Goal: Task Accomplishment & Management: Manage account settings

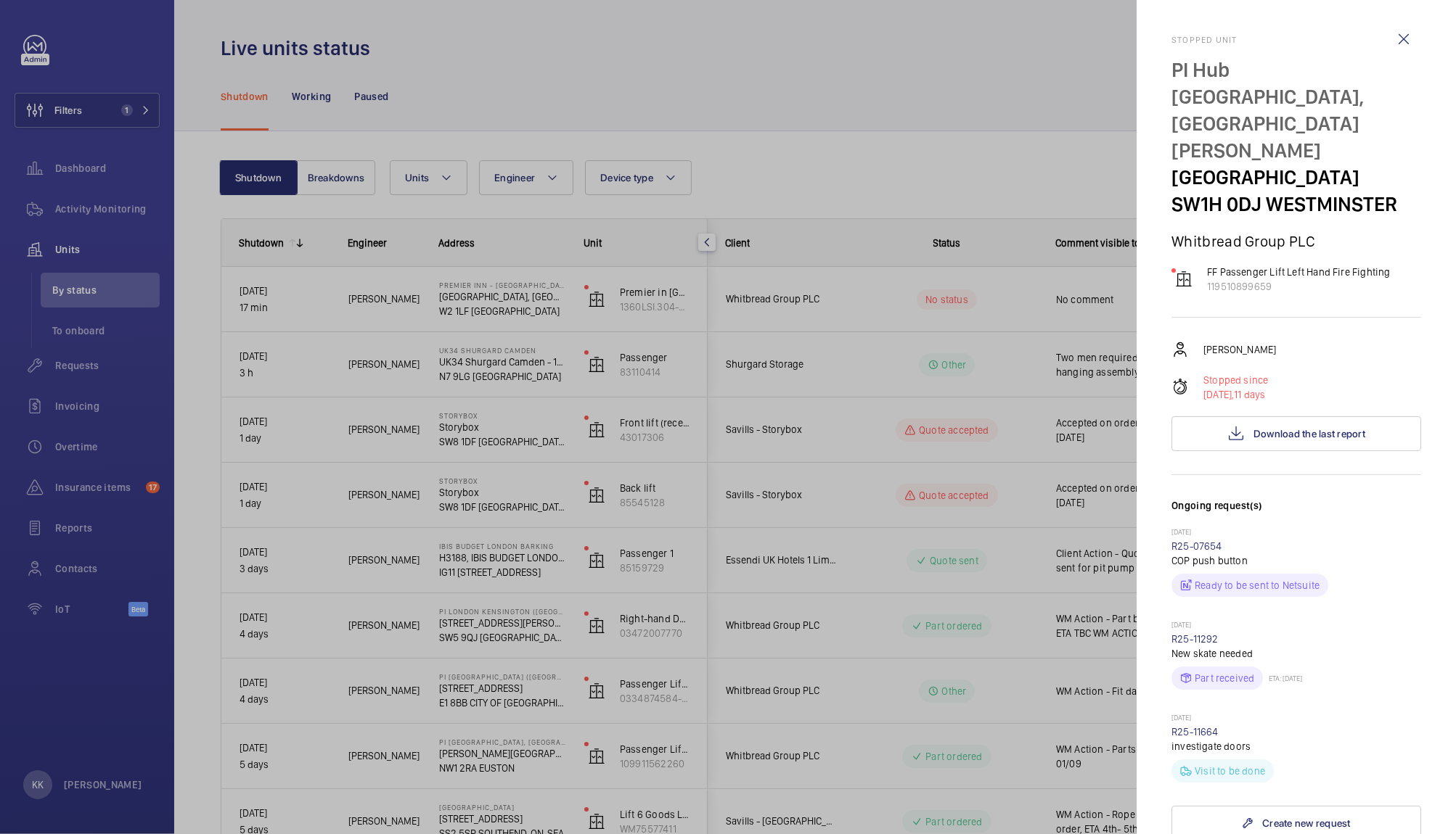
scroll to position [739, 0]
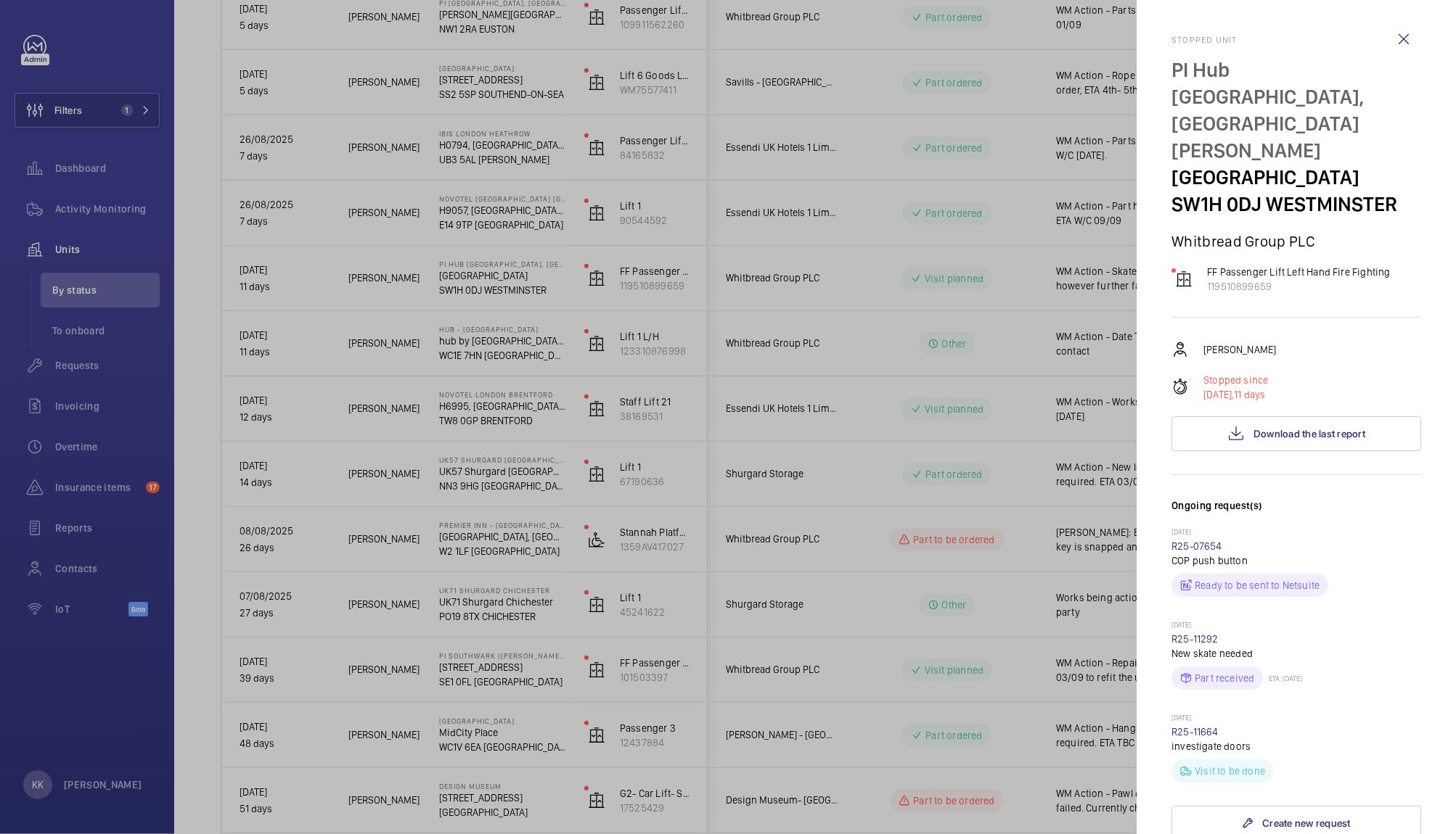
click at [202, 77] on div at bounding box center [728, 417] width 1456 height 834
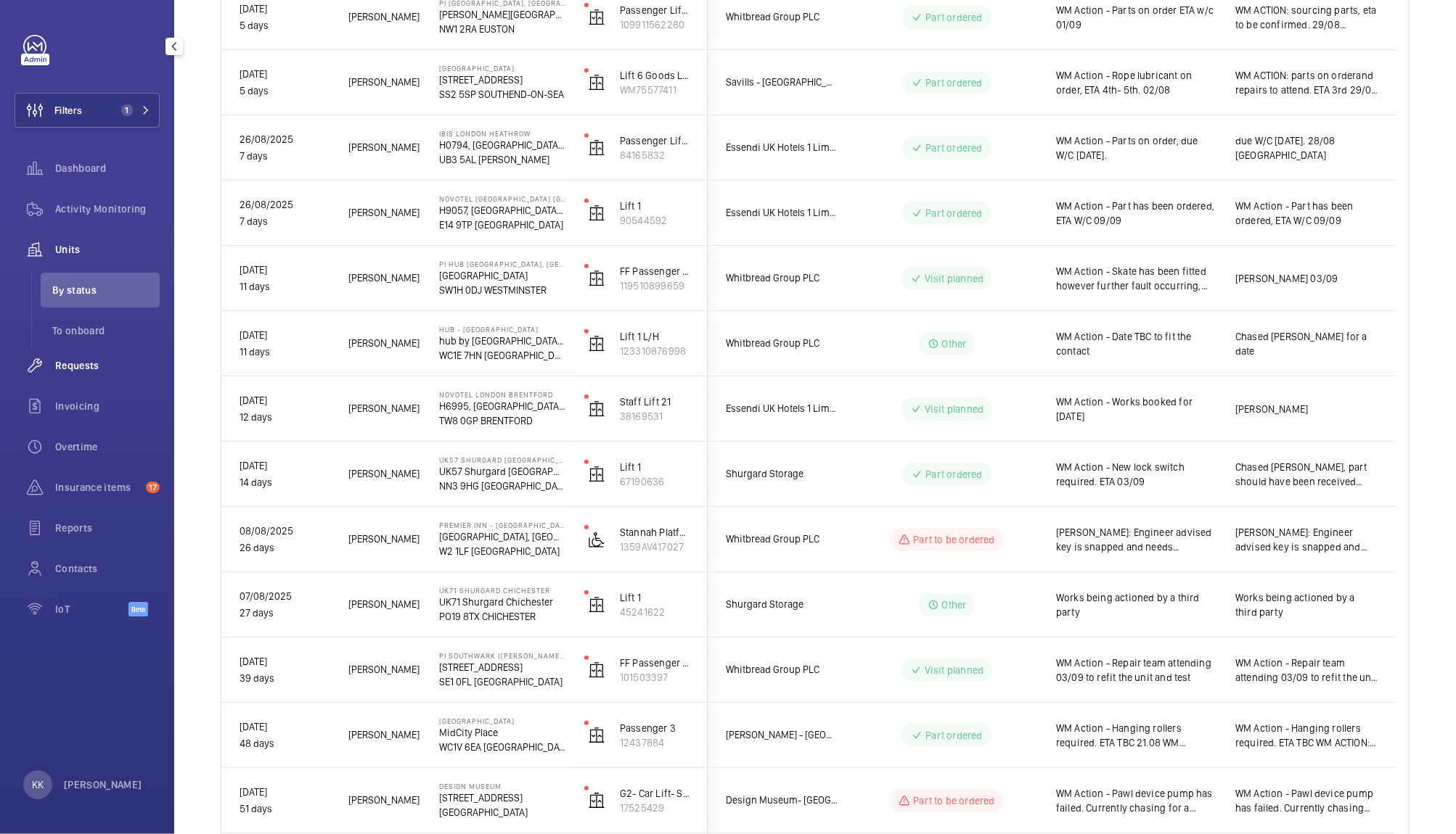
click at [64, 368] on span "Requests" at bounding box center [107, 366] width 105 height 15
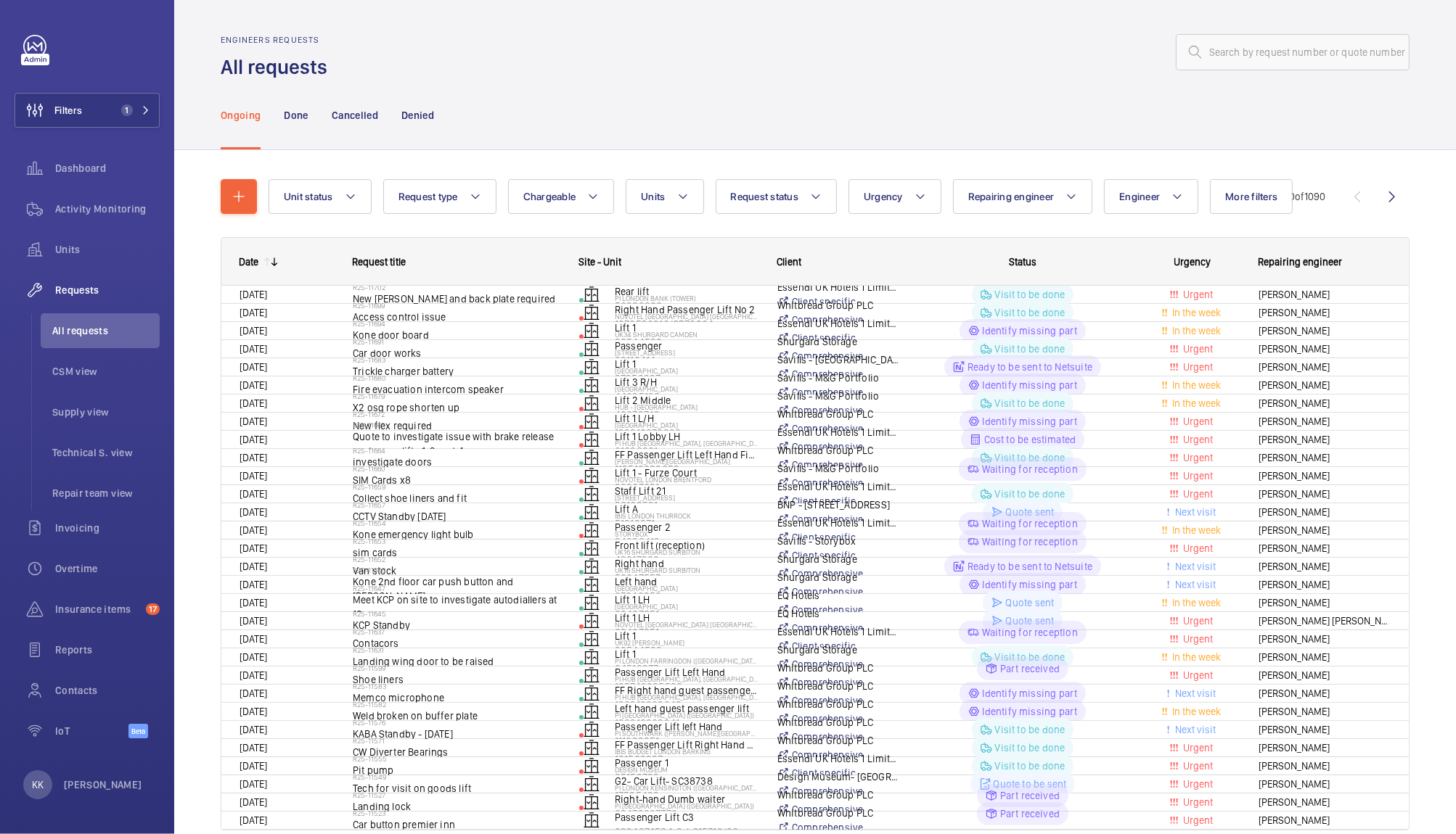
click at [619, 117] on div "Ongoing Done Cancelled Denied" at bounding box center [815, 115] width 1189 height 69
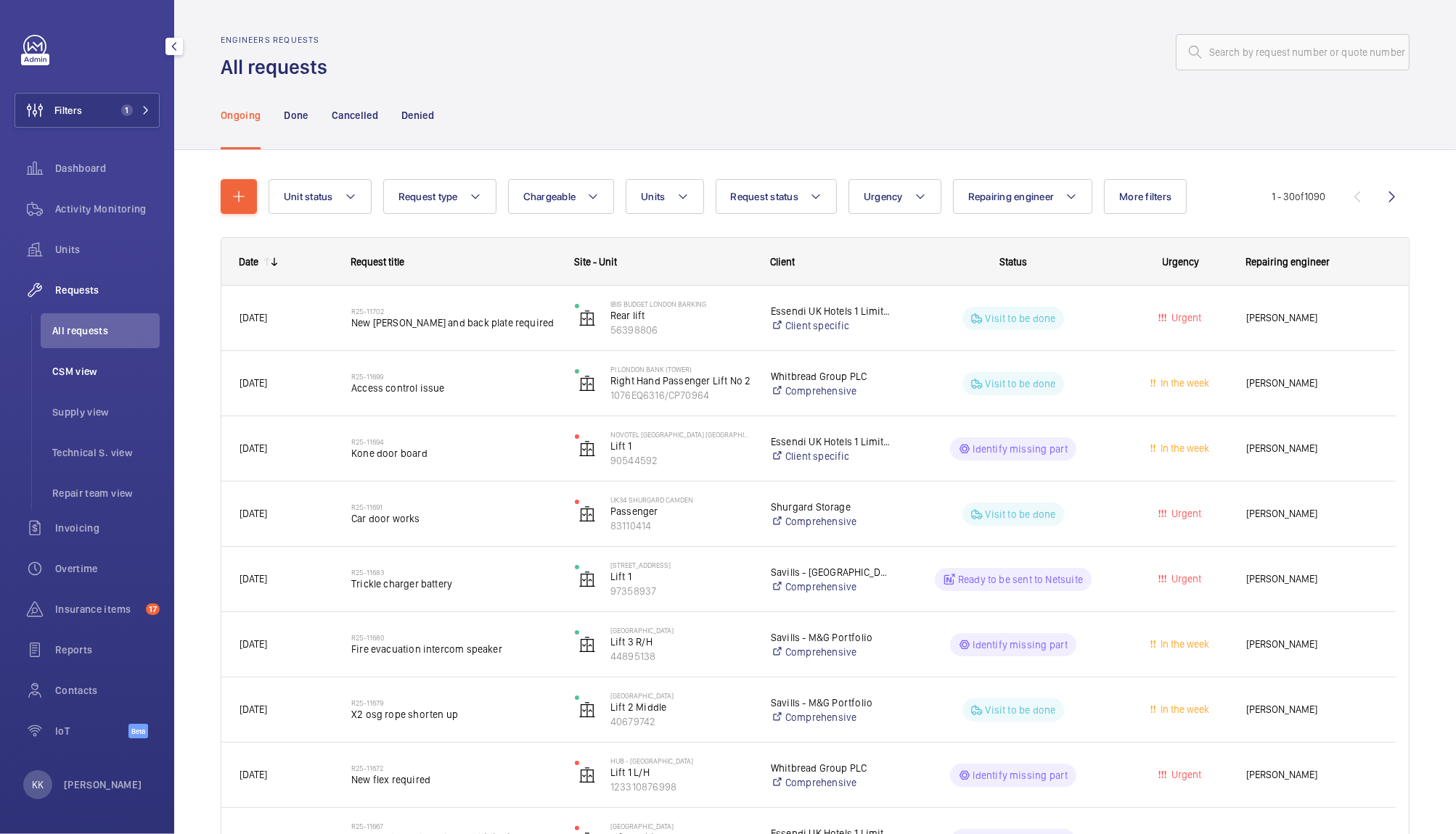
click at [84, 371] on span "CSM view" at bounding box center [105, 372] width 107 height 15
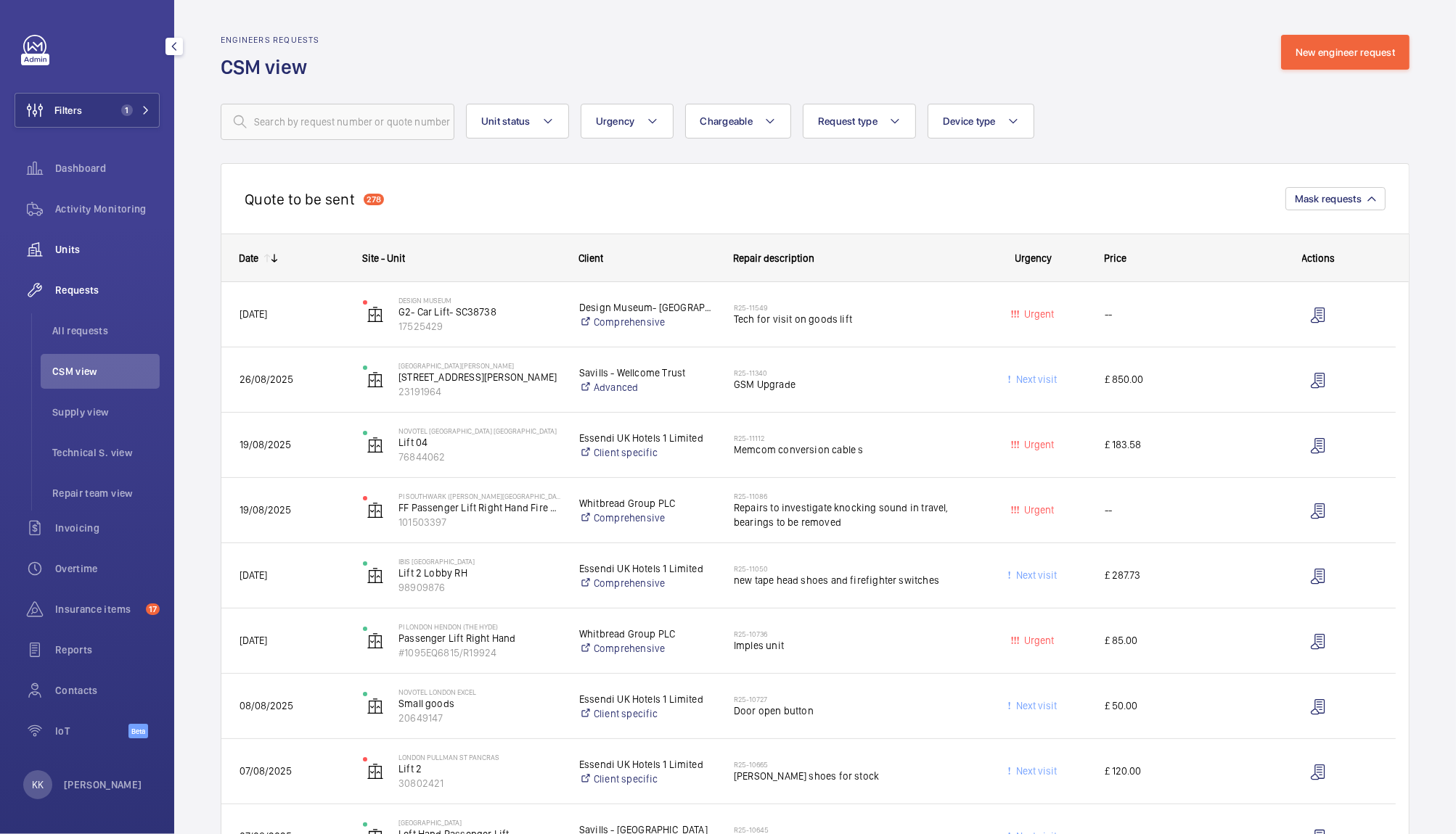
click at [78, 245] on span "Units" at bounding box center [107, 250] width 105 height 15
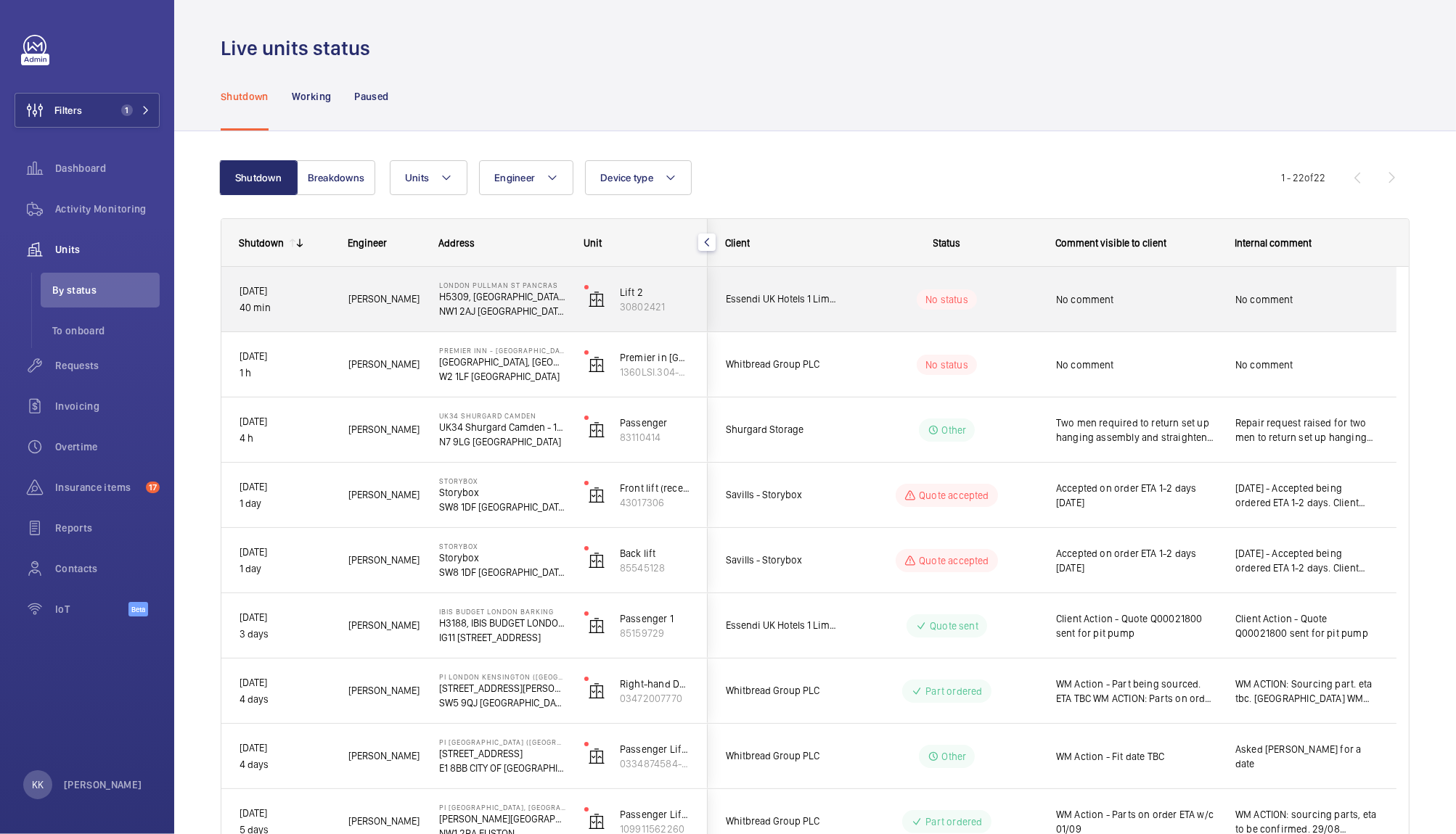
click at [1109, 306] on span "No comment" at bounding box center [1136, 300] width 161 height 15
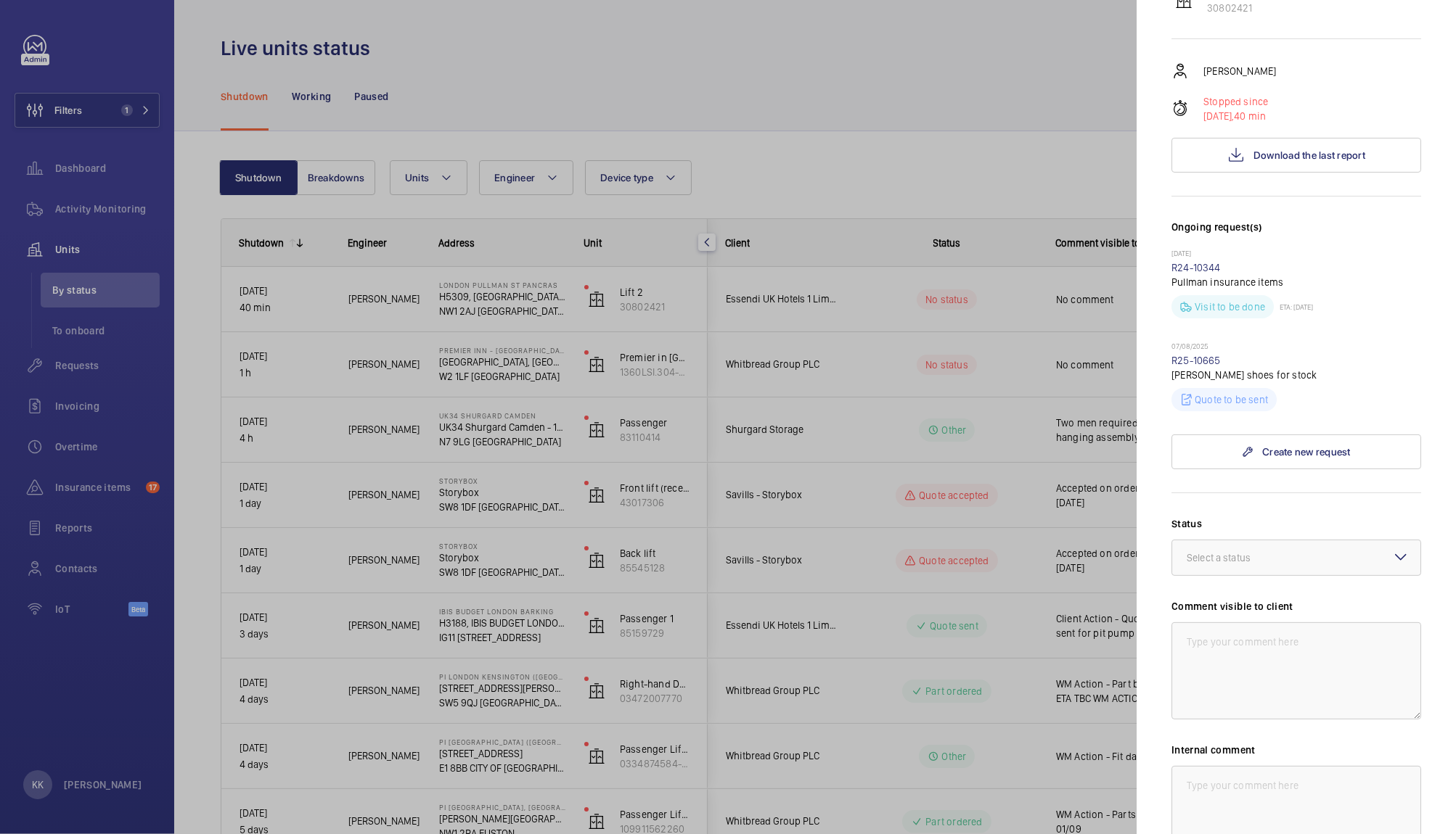
scroll to position [330, 0]
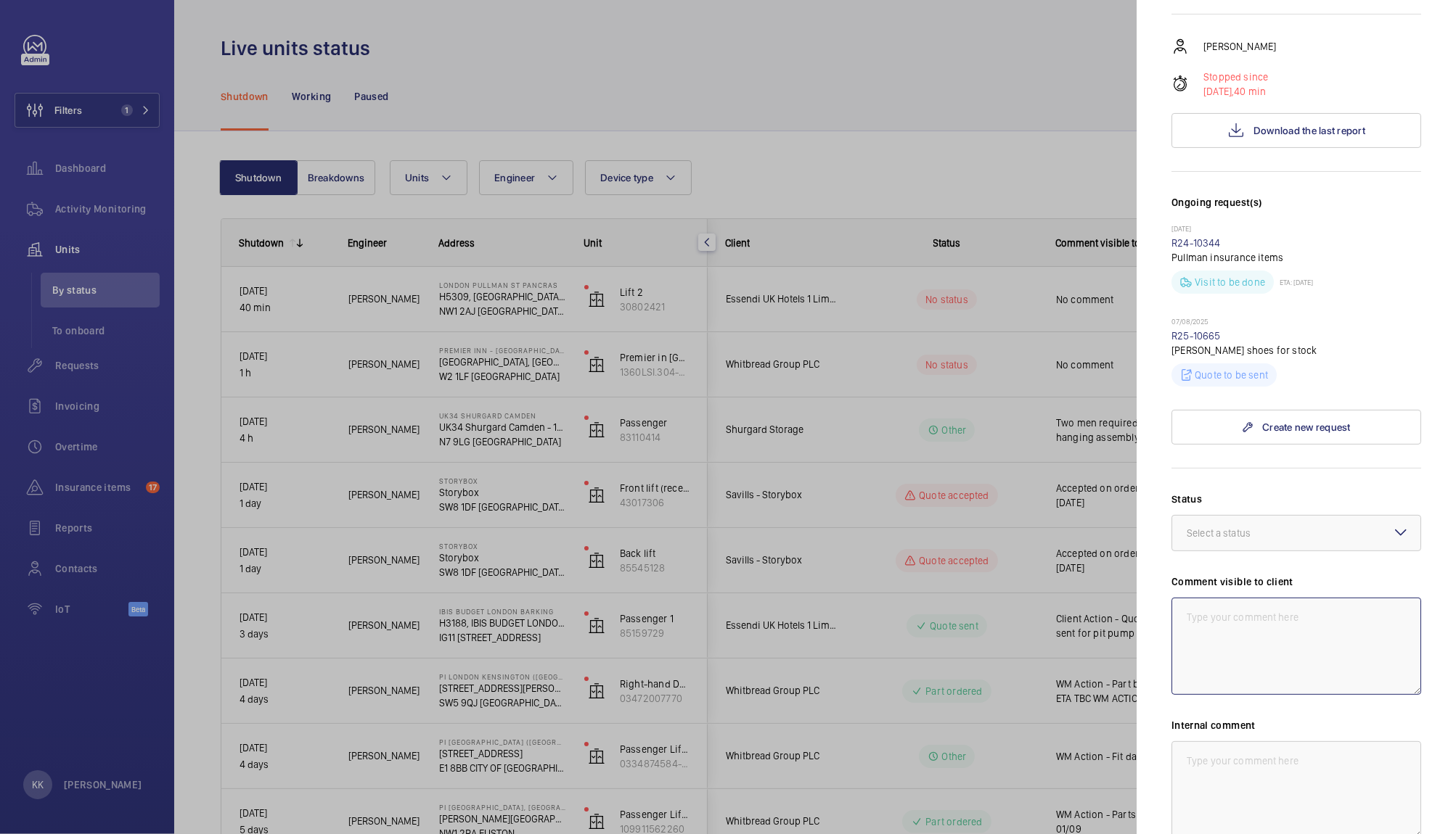
click at [1289, 597] on textarea at bounding box center [1296, 645] width 250 height 97
drag, startPoint x: 1383, startPoint y: 609, endPoint x: 1120, endPoint y: 536, distance: 272.9
click at [1120, 536] on mat-sidenav-container "Filters 1 Dashboard Activity Monitoring Units By status To onboard Requests Inv…" at bounding box center [728, 417] width 1456 height 834
type textarea "WM Action - Lift left on autorun to try and replicate fault. Engineer reattendi…"
click at [1237, 755] on textarea at bounding box center [1296, 789] width 250 height 97
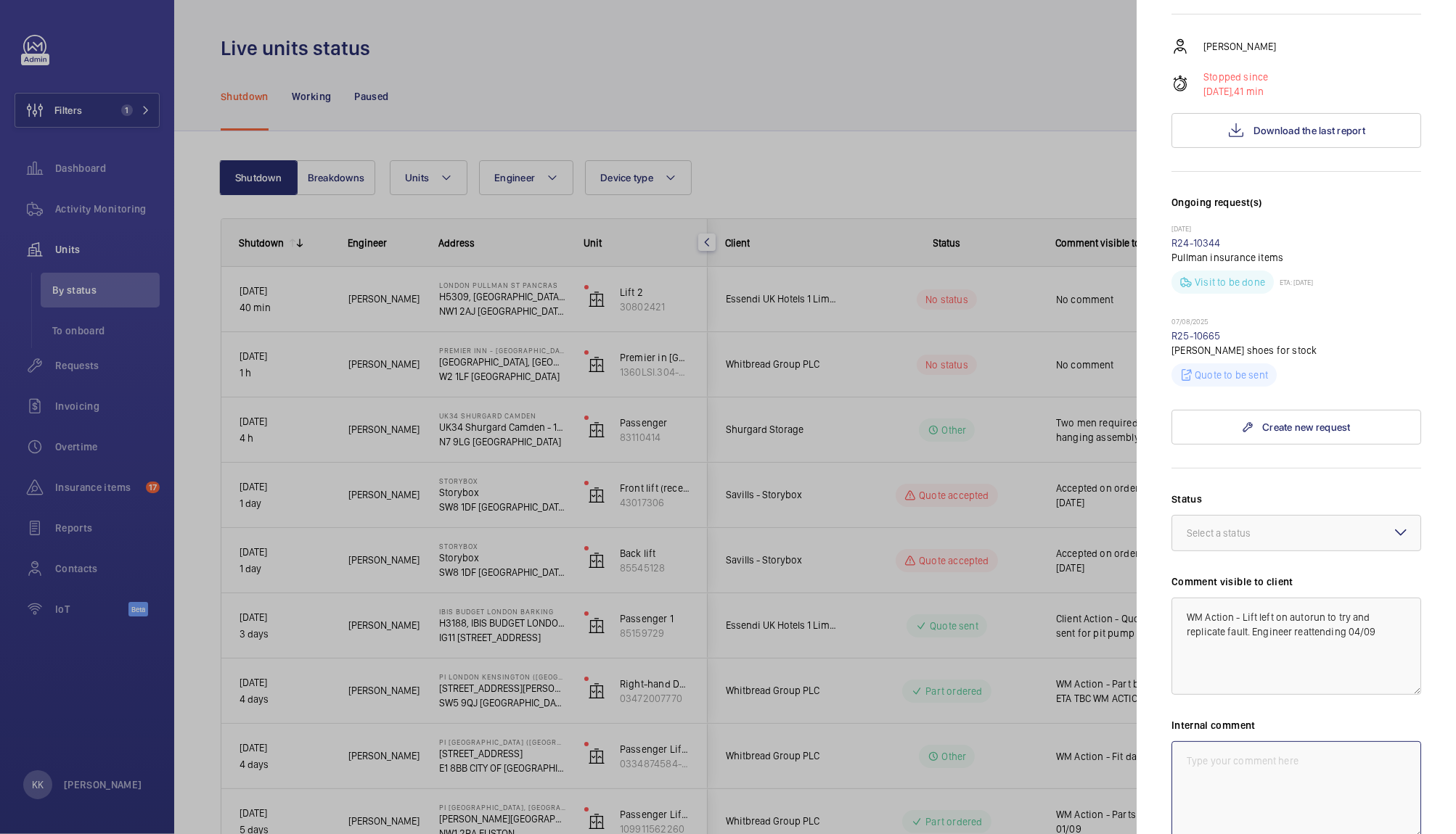
paste textarea "WM Action - Lift left on autorun to try and replicate fault. Engineer reattendi…"
click at [1201, 517] on div at bounding box center [1296, 532] width 248 height 35
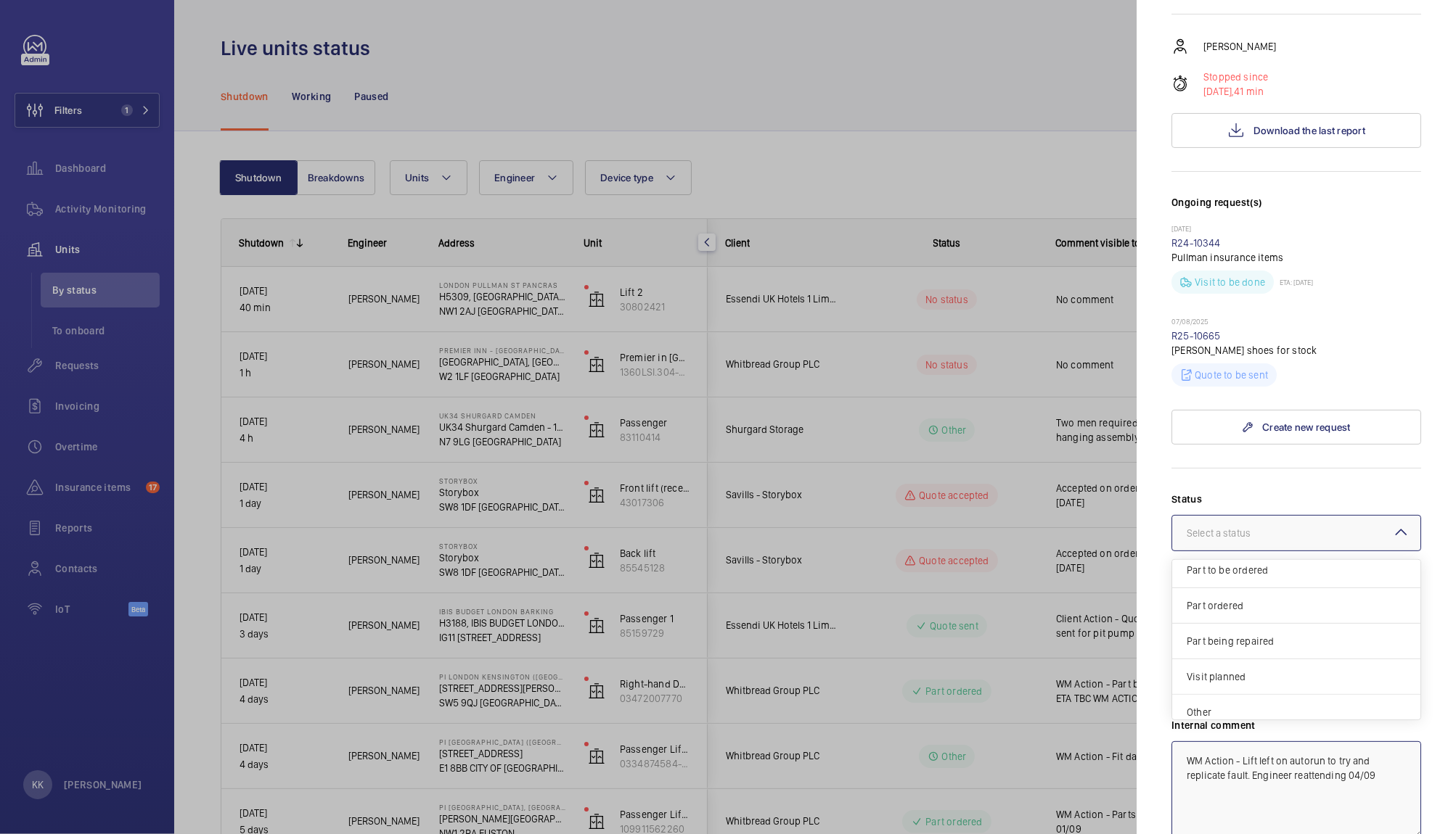
scroll to position [123, 0]
click at [1277, 661] on span "Visit planned" at bounding box center [1295, 668] width 219 height 15
type textarea "WM Action - Lift left on autorun to try and replicate fault. Engineer reattendi…"
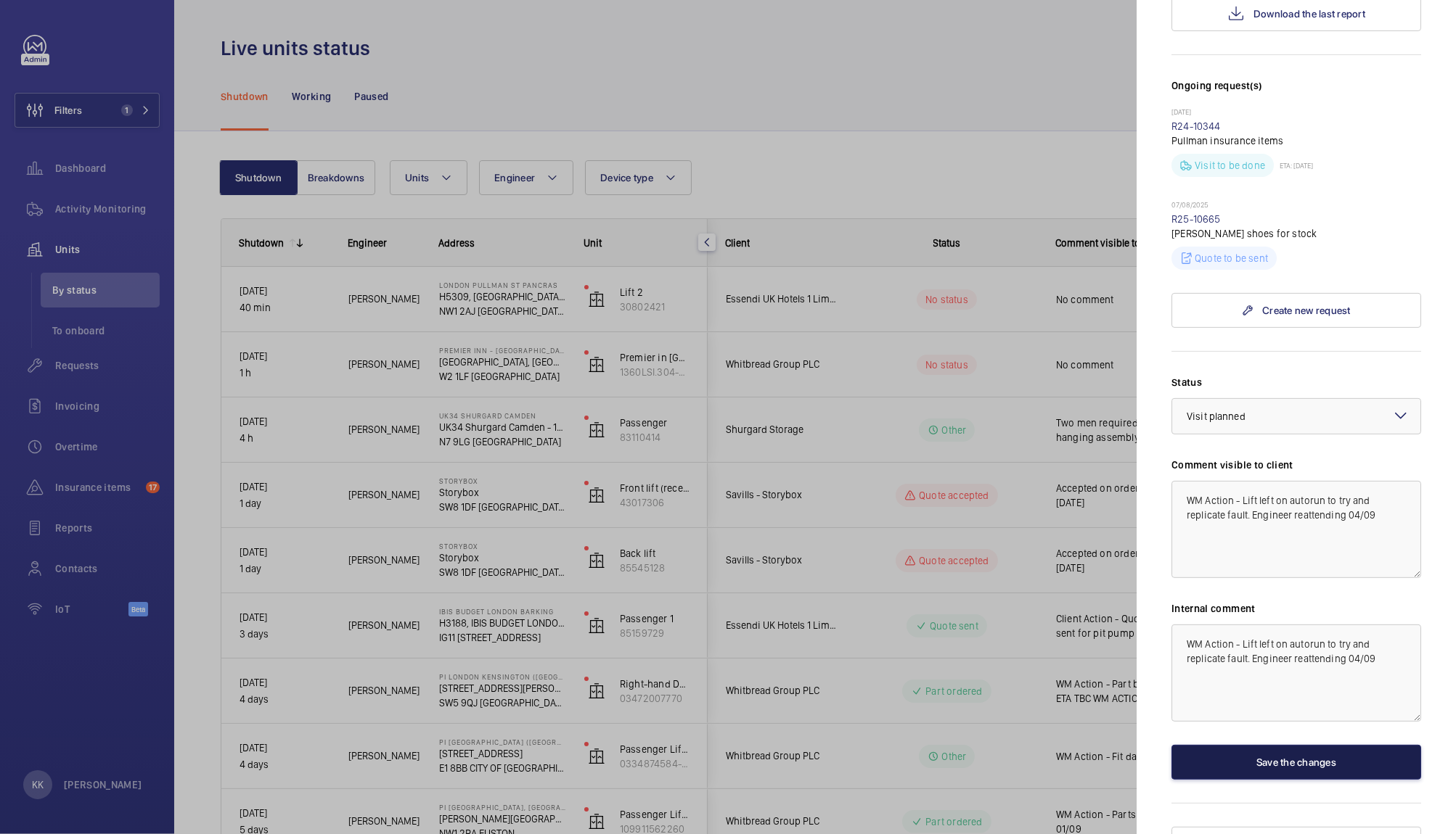
click at [1271, 745] on button "Save the changes" at bounding box center [1296, 762] width 250 height 35
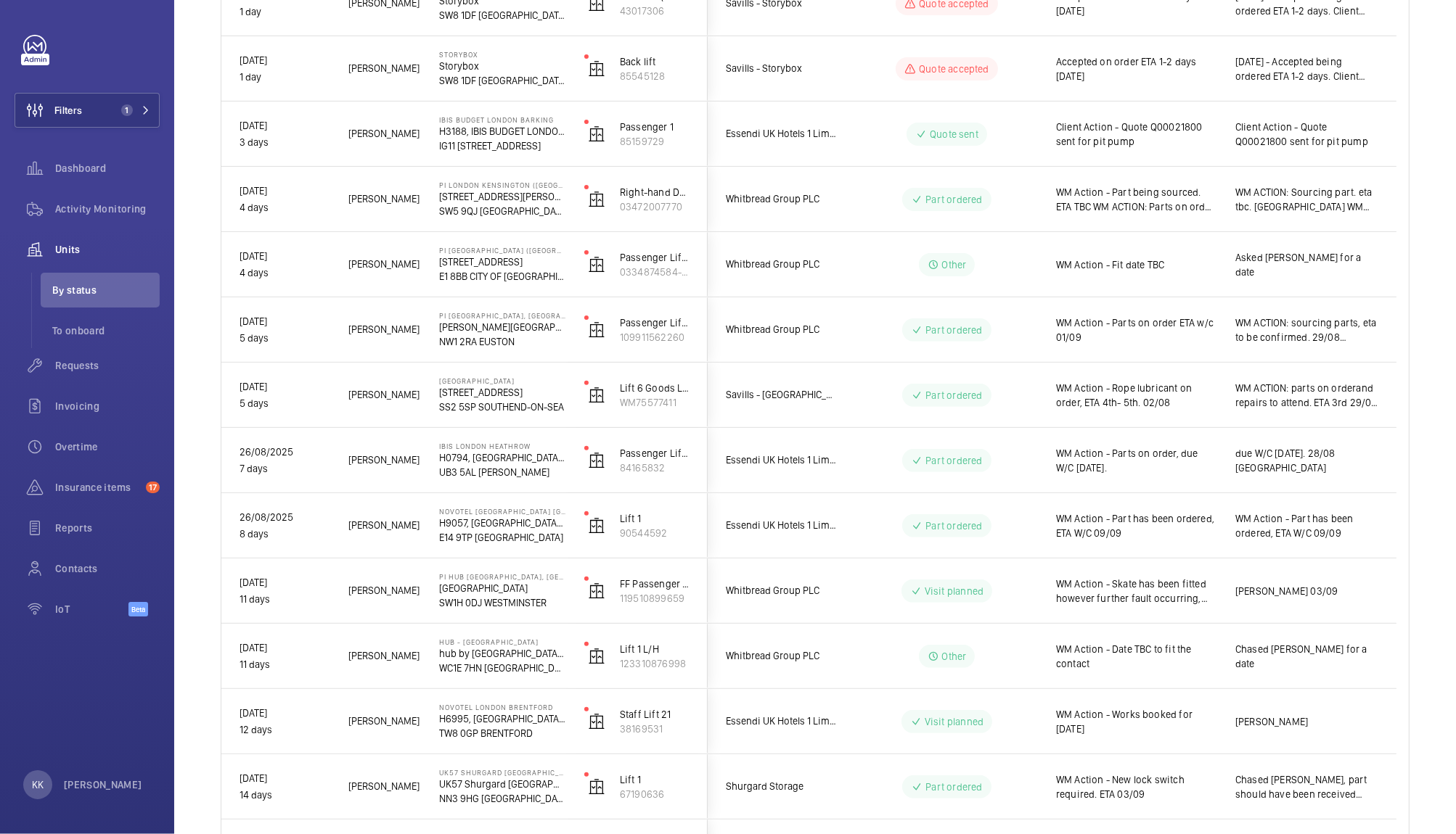
scroll to position [502, 0]
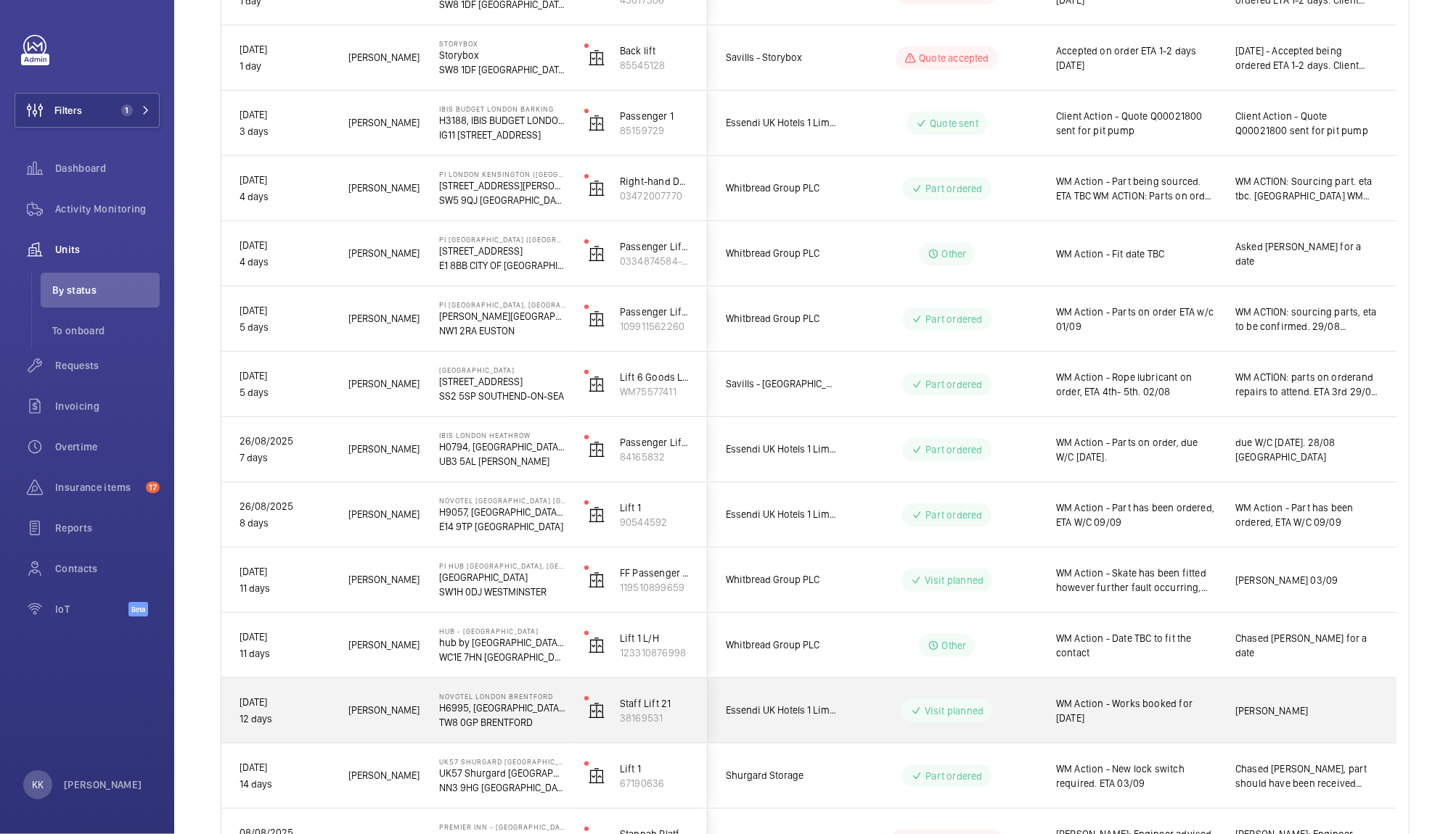
click at [1160, 735] on div "WM Action - Works booked for [DATE]" at bounding box center [1127, 711] width 178 height 62
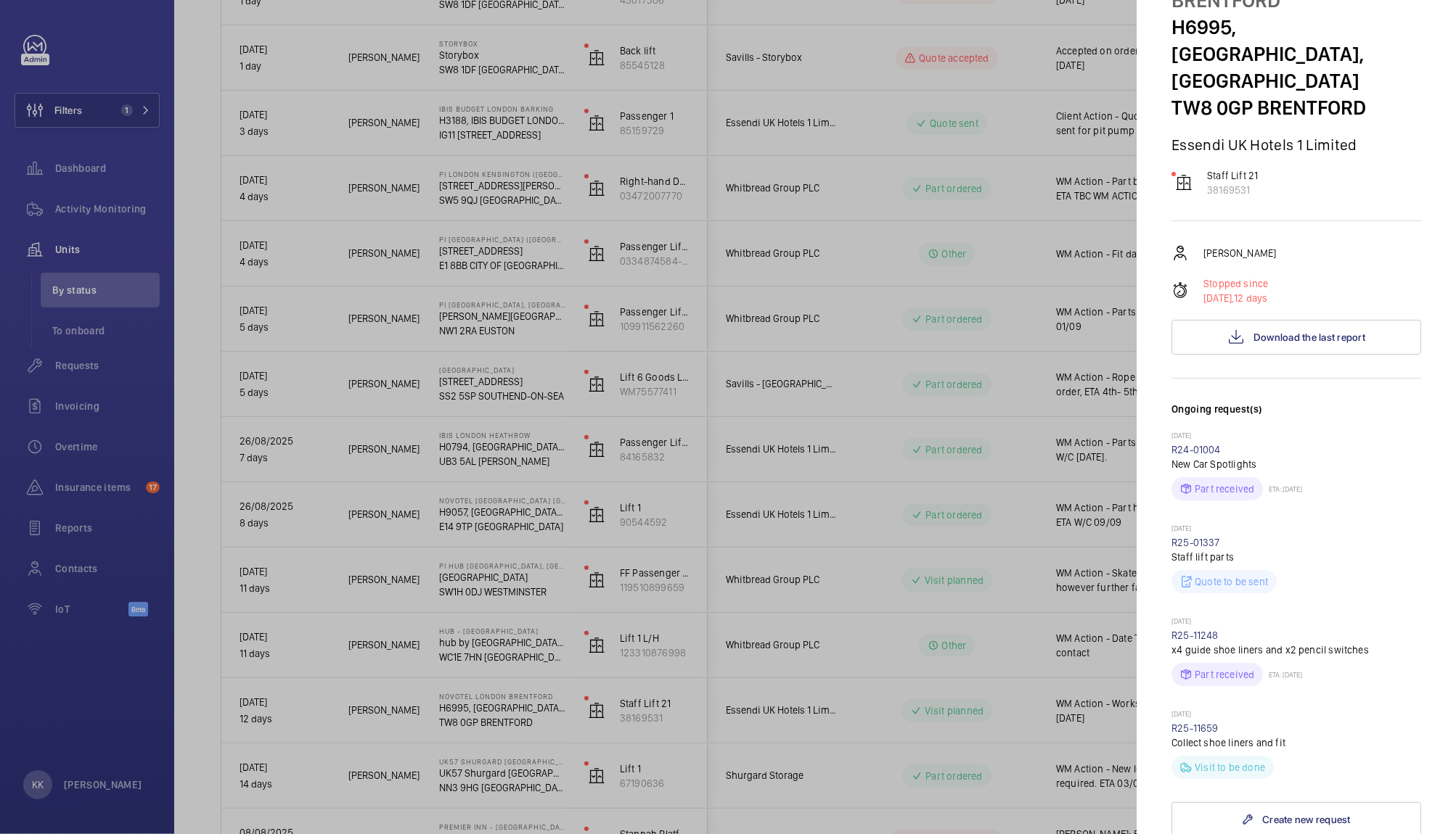
scroll to position [135, 0]
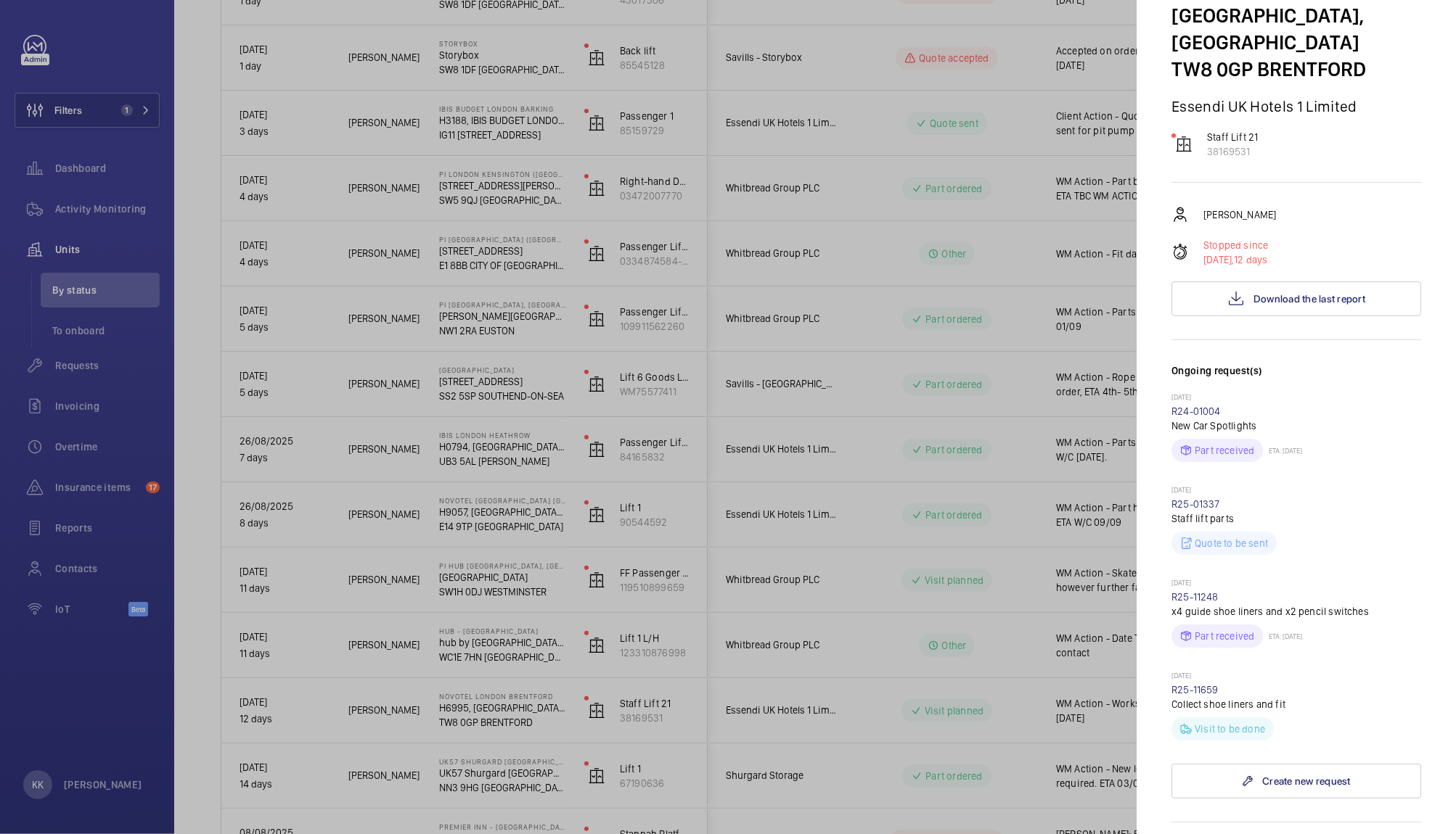
click at [953, 536] on div at bounding box center [728, 417] width 1456 height 834
